Goal: Information Seeking & Learning: Understand process/instructions

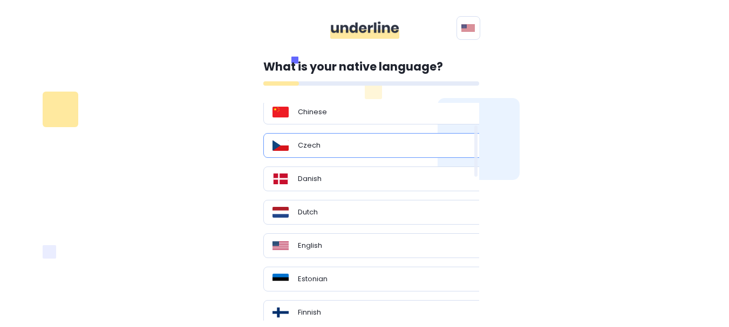
scroll to position [97, 0]
click at [412, 234] on div "English" at bounding box center [375, 245] width 224 height 25
click at [411, 243] on div "English" at bounding box center [375, 245] width 206 height 11
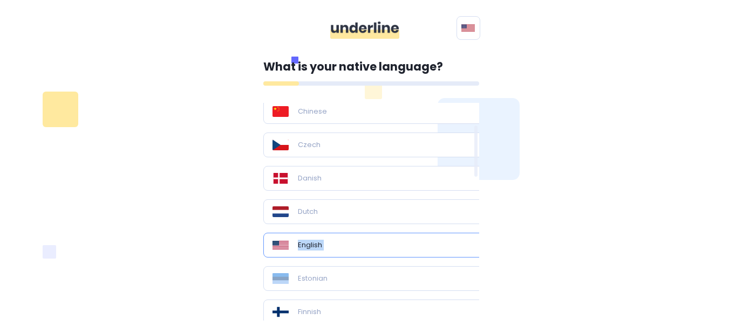
click at [411, 243] on div "English" at bounding box center [375, 245] width 206 height 11
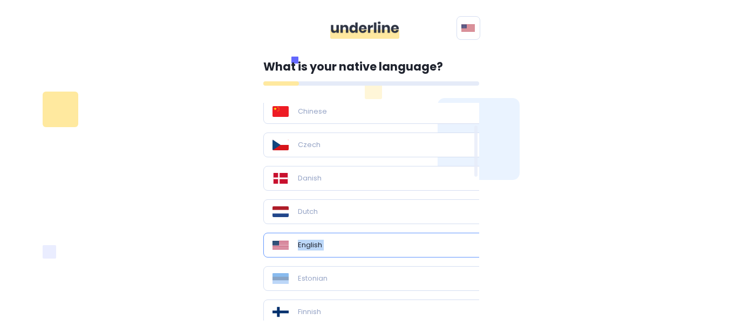
click at [411, 243] on div "English" at bounding box center [375, 245] width 206 height 11
click at [455, 250] on div "English" at bounding box center [375, 245] width 206 height 11
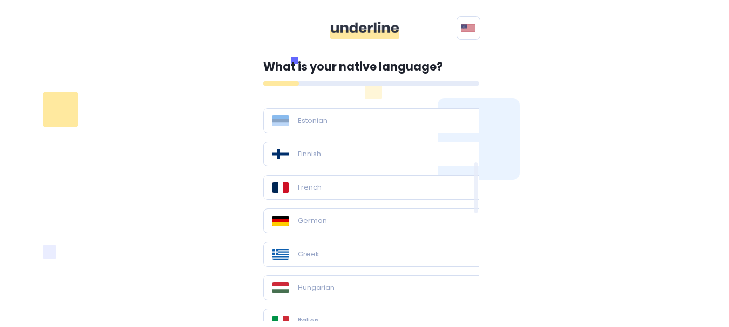
scroll to position [255, 0]
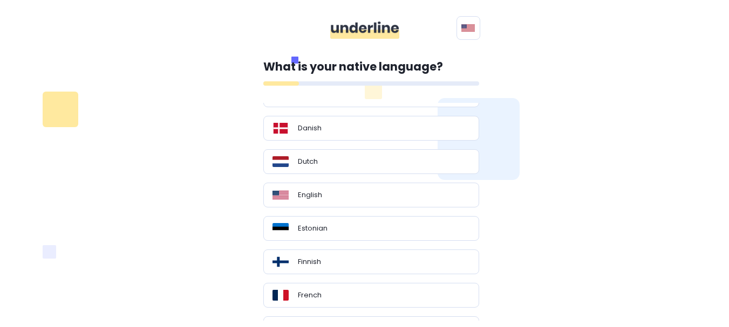
scroll to position [148, 0]
click at [353, 189] on div "English" at bounding box center [370, 193] width 197 height 11
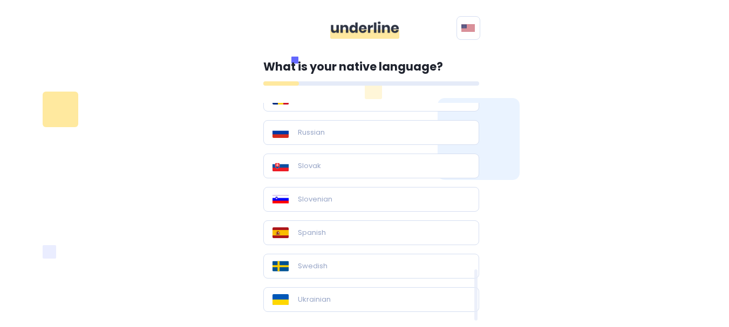
scroll to position [69, 0]
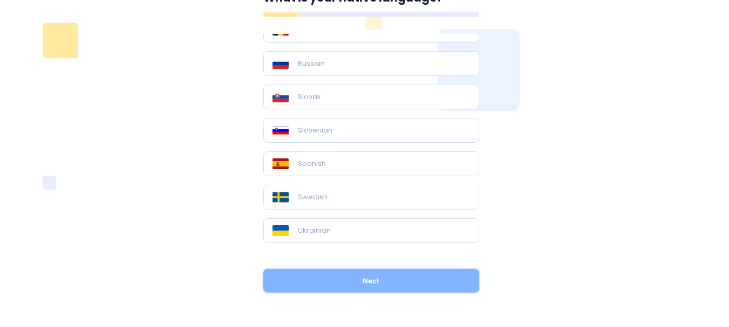
click at [380, 269] on button "Next" at bounding box center [371, 281] width 216 height 24
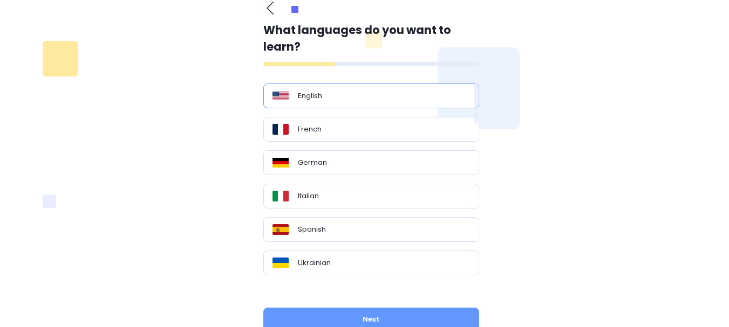
scroll to position [50, 0]
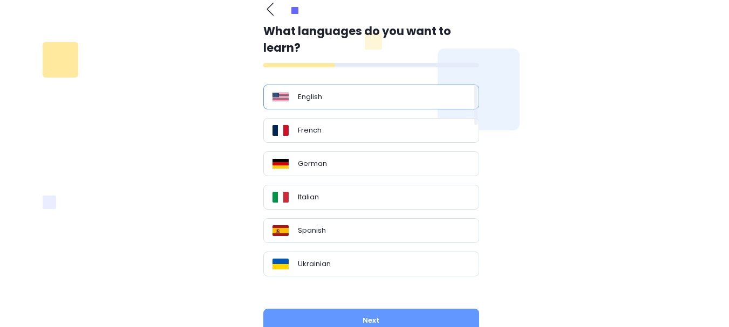
click at [334, 101] on div "English" at bounding box center [370, 97] width 197 height 11
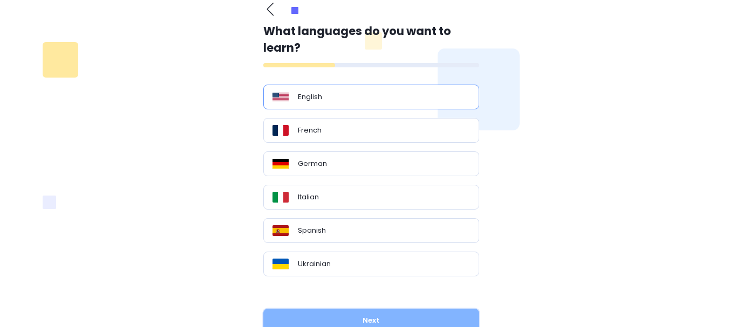
click at [360, 324] on button "Next" at bounding box center [371, 321] width 216 height 24
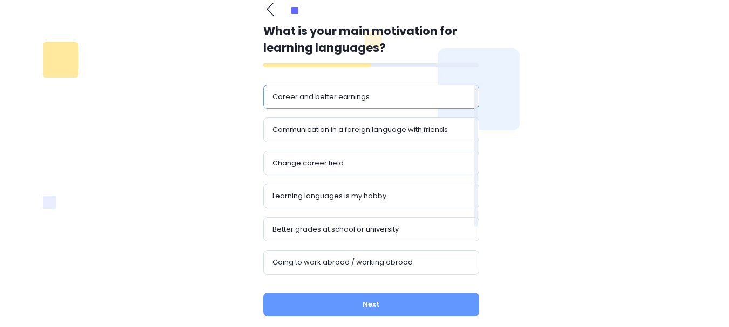
click at [350, 94] on p "Career and better earnings" at bounding box center [320, 97] width 97 height 11
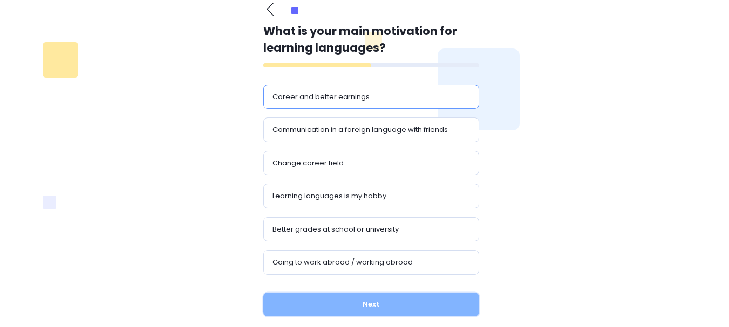
click at [371, 295] on button "Next" at bounding box center [371, 305] width 216 height 24
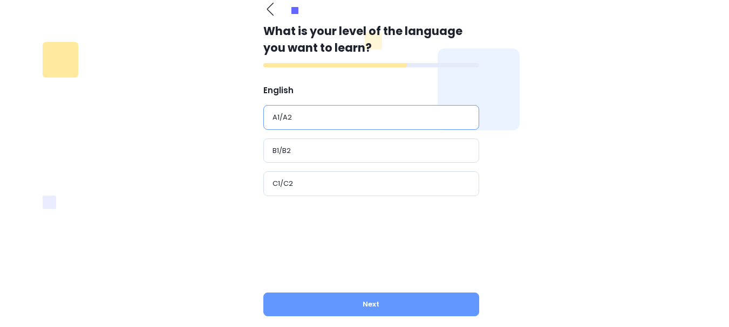
click at [358, 119] on div "A1/A2" at bounding box center [370, 117] width 197 height 11
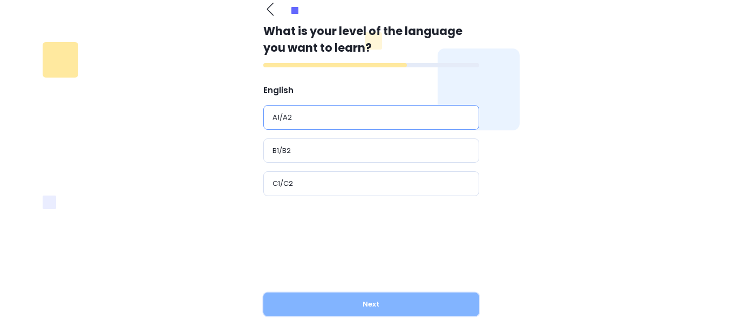
click at [350, 300] on button "Next" at bounding box center [371, 305] width 216 height 24
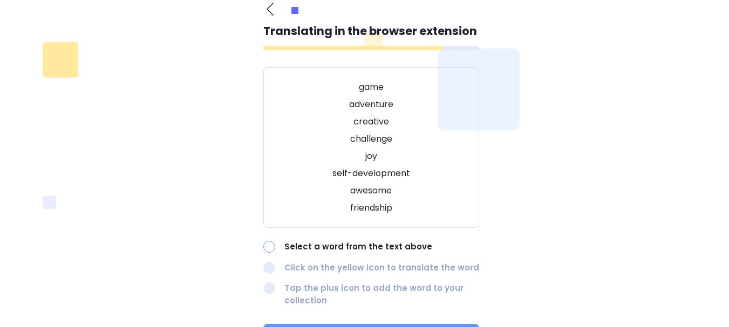
click at [354, 250] on p "Select a word from the text above" at bounding box center [381, 247] width 195 height 12
click at [368, 175] on p "self-development" at bounding box center [371, 173] width 189 height 13
drag, startPoint x: 336, startPoint y: 175, endPoint x: 419, endPoint y: 180, distance: 83.2
click at [419, 180] on p "self-development" at bounding box center [371, 173] width 189 height 13
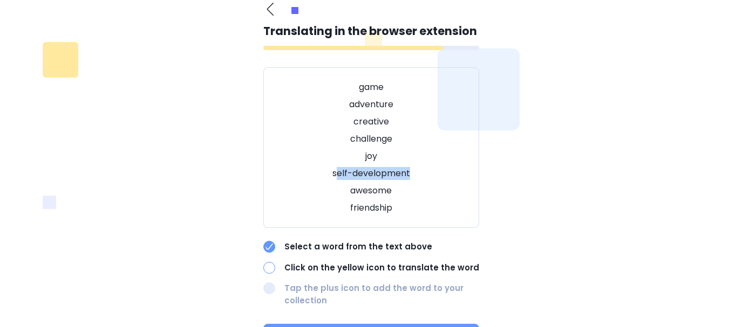
click at [419, 180] on p "self-development" at bounding box center [371, 173] width 189 height 13
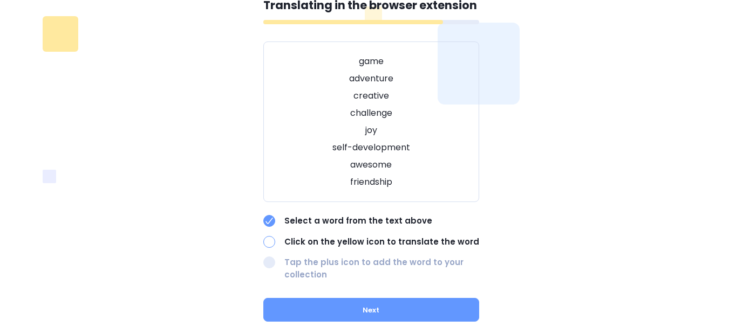
scroll to position [76, 0]
click at [364, 23] on span at bounding box center [353, 21] width 180 height 4
drag, startPoint x: 369, startPoint y: 24, endPoint x: 372, endPoint y: 54, distance: 30.4
click at [372, 54] on div "Translating in the browser extension game adventure creative challenge joy self…" at bounding box center [371, 138] width 216 height 285
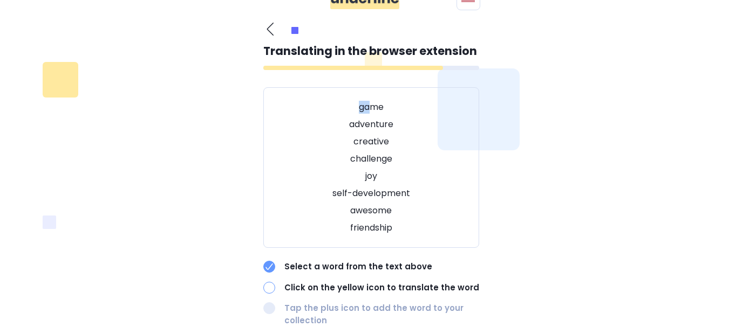
scroll to position [0, 0]
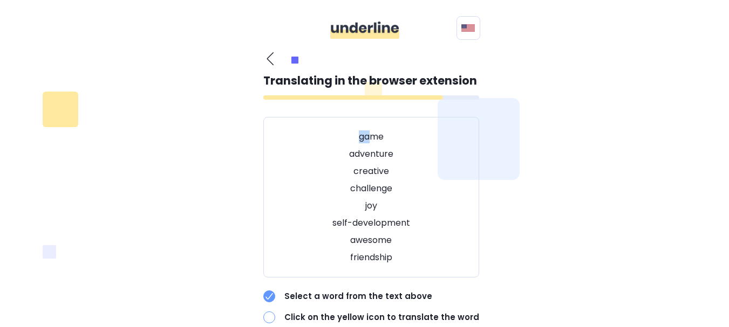
click at [345, 29] on img at bounding box center [364, 30] width 69 height 17
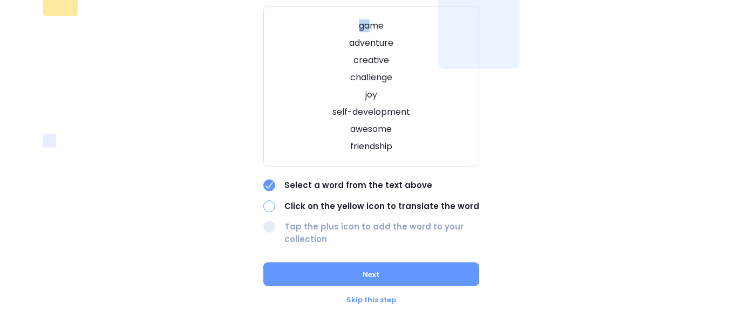
scroll to position [115, 0]
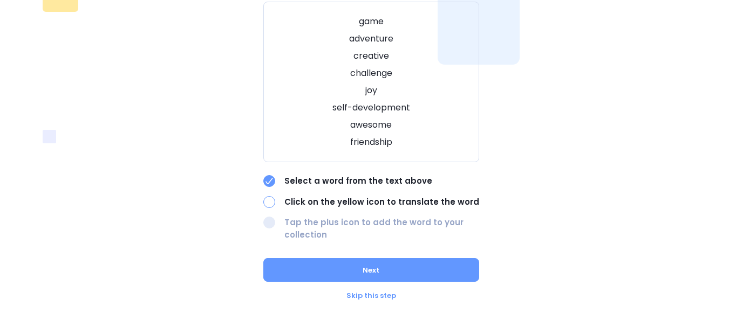
click at [299, 199] on p "Click on the yellow icon to translate the word" at bounding box center [381, 202] width 195 height 12
click at [264, 202] on div at bounding box center [269, 202] width 12 height 12
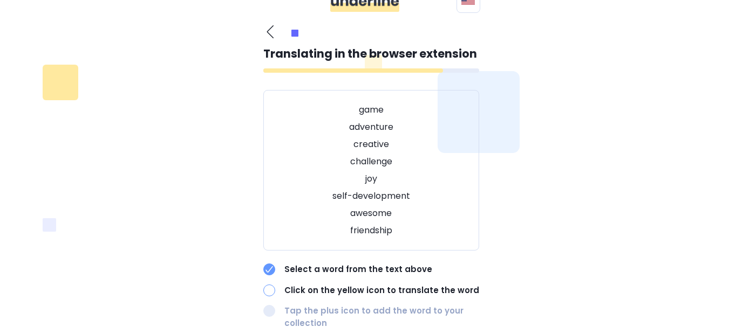
scroll to position [26, 0]
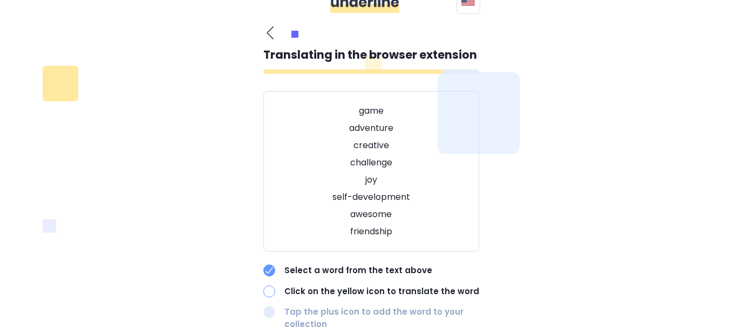
click at [58, 104] on div "What is your native language? Polish Other languages Bulgarian Chinese Czech Da…" at bounding box center [364, 208] width 634 height 378
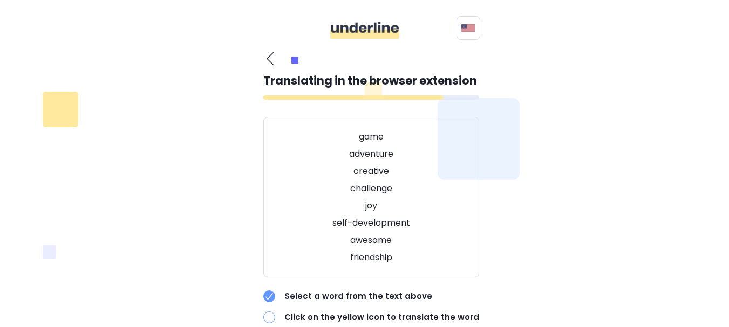
drag, startPoint x: 268, startPoint y: 99, endPoint x: 464, endPoint y: 100, distance: 195.8
click at [464, 100] on div at bounding box center [371, 97] width 216 height 4
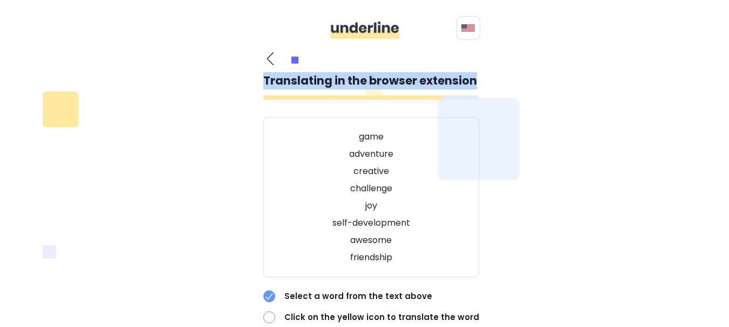
drag, startPoint x: 450, startPoint y: 95, endPoint x: 256, endPoint y: 80, distance: 194.8
click at [256, 80] on div "What is your native language? Polish Other languages Bulgarian Chinese Czech Da…" at bounding box center [364, 234] width 634 height 378
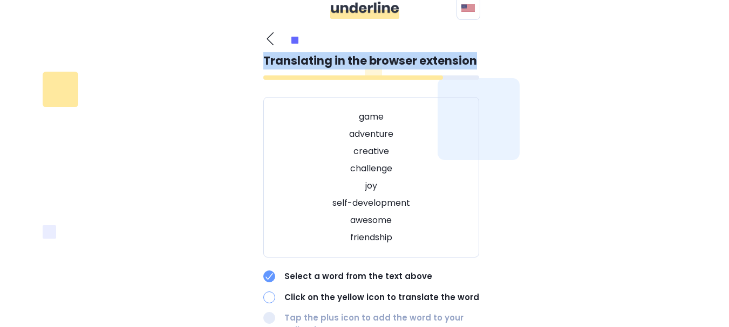
scroll to position [22, 0]
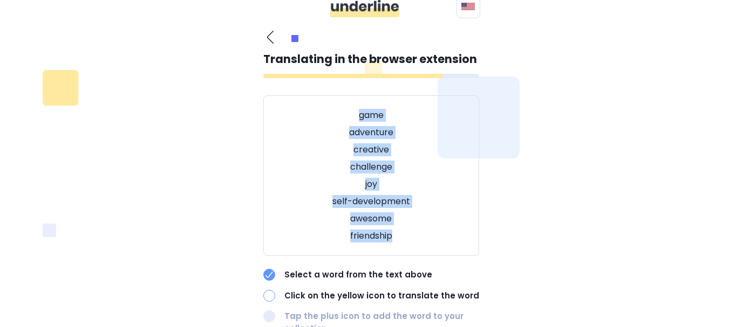
drag, startPoint x: 347, startPoint y: 118, endPoint x: 400, endPoint y: 231, distance: 124.8
click at [400, 231] on div "game adventure creative challenge joy self-development awesome friendship" at bounding box center [371, 175] width 216 height 161
click at [400, 231] on p "friendship" at bounding box center [371, 236] width 189 height 13
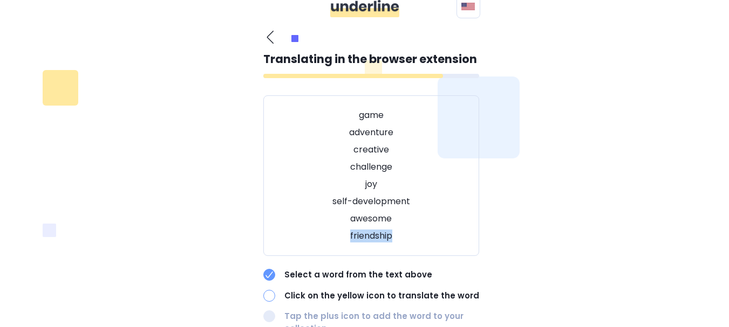
drag, startPoint x: 392, startPoint y: 236, endPoint x: 342, endPoint y: 234, distance: 49.7
click at [342, 234] on p "friendship" at bounding box center [371, 236] width 189 height 13
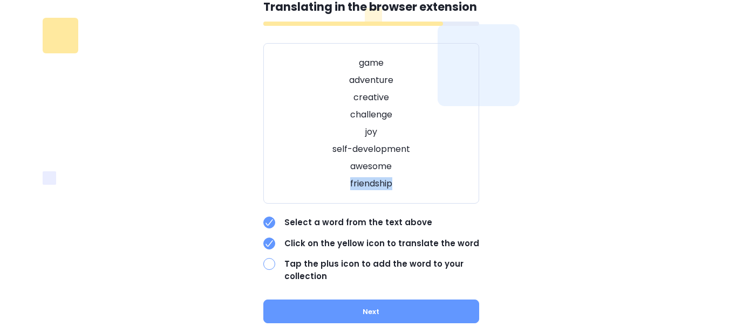
scroll to position [75, 0]
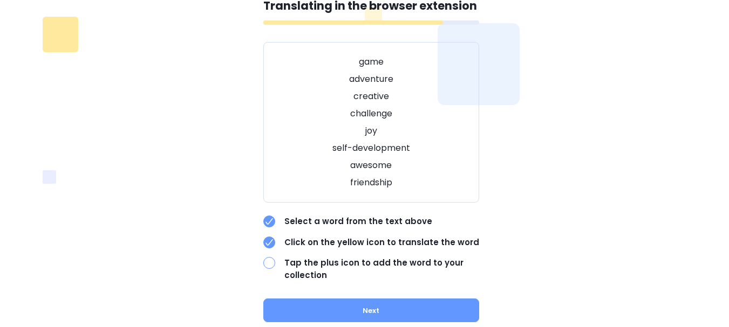
click at [332, 266] on p "Tap the plus icon to add the word to your collection" at bounding box center [381, 269] width 195 height 24
drag, startPoint x: 260, startPoint y: 263, endPoint x: 268, endPoint y: 262, distance: 8.1
click at [268, 262] on div "What is your native language? Polish Other languages Bulgarian Chinese Czech Da…" at bounding box center [365, 159] width 216 height 378
click at [268, 262] on div at bounding box center [269, 263] width 12 height 12
drag, startPoint x: 396, startPoint y: 174, endPoint x: 326, endPoint y: 171, distance: 69.6
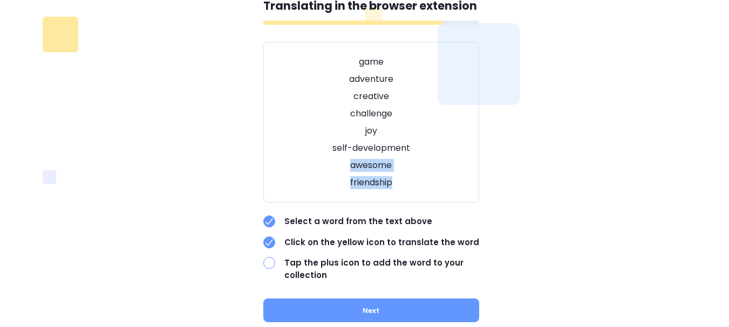
click at [326, 171] on div "game adventure creative challenge joy self-development awesome friendship" at bounding box center [371, 122] width 216 height 161
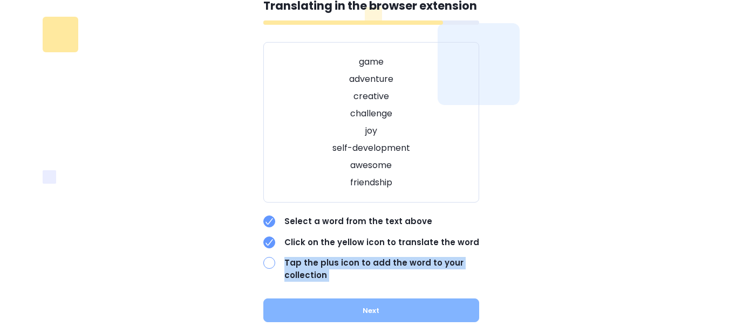
drag, startPoint x: 264, startPoint y: 269, endPoint x: 298, endPoint y: 307, distance: 51.2
click at [298, 307] on div "Translating in the browser extension game adventure creative challenge joy self…" at bounding box center [371, 159] width 216 height 365
click at [298, 307] on button "Next" at bounding box center [371, 311] width 216 height 24
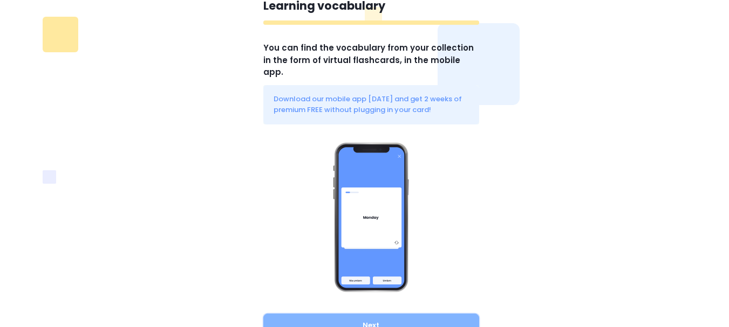
click at [373, 319] on button "Next" at bounding box center [371, 326] width 216 height 24
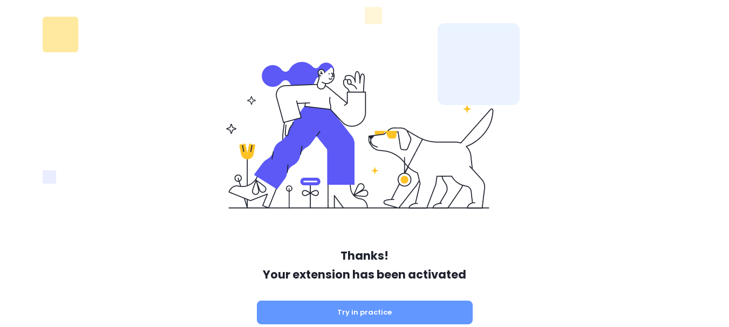
scroll to position [42, 0]
